Goal: Task Accomplishment & Management: Complete application form

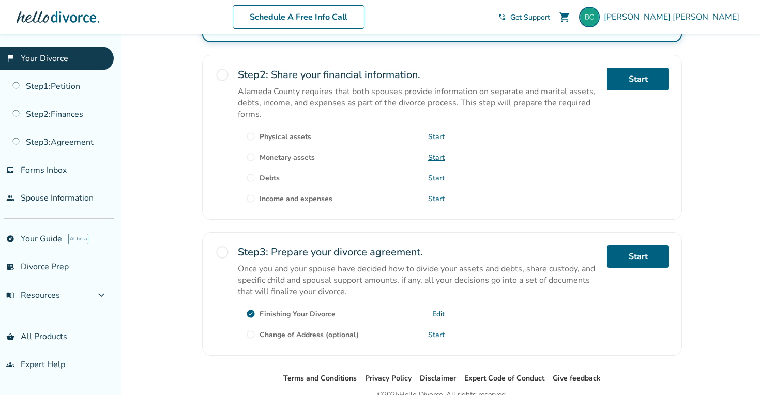
scroll to position [309, 0]
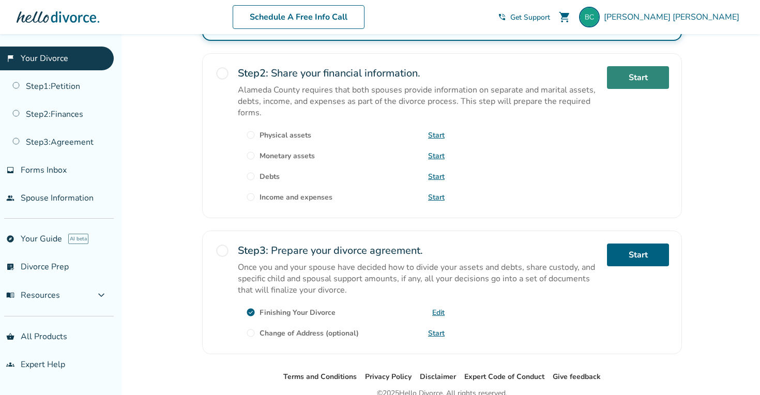
click at [645, 86] on link "Start" at bounding box center [638, 77] width 62 height 23
